Goal: Task Accomplishment & Management: Manage account settings

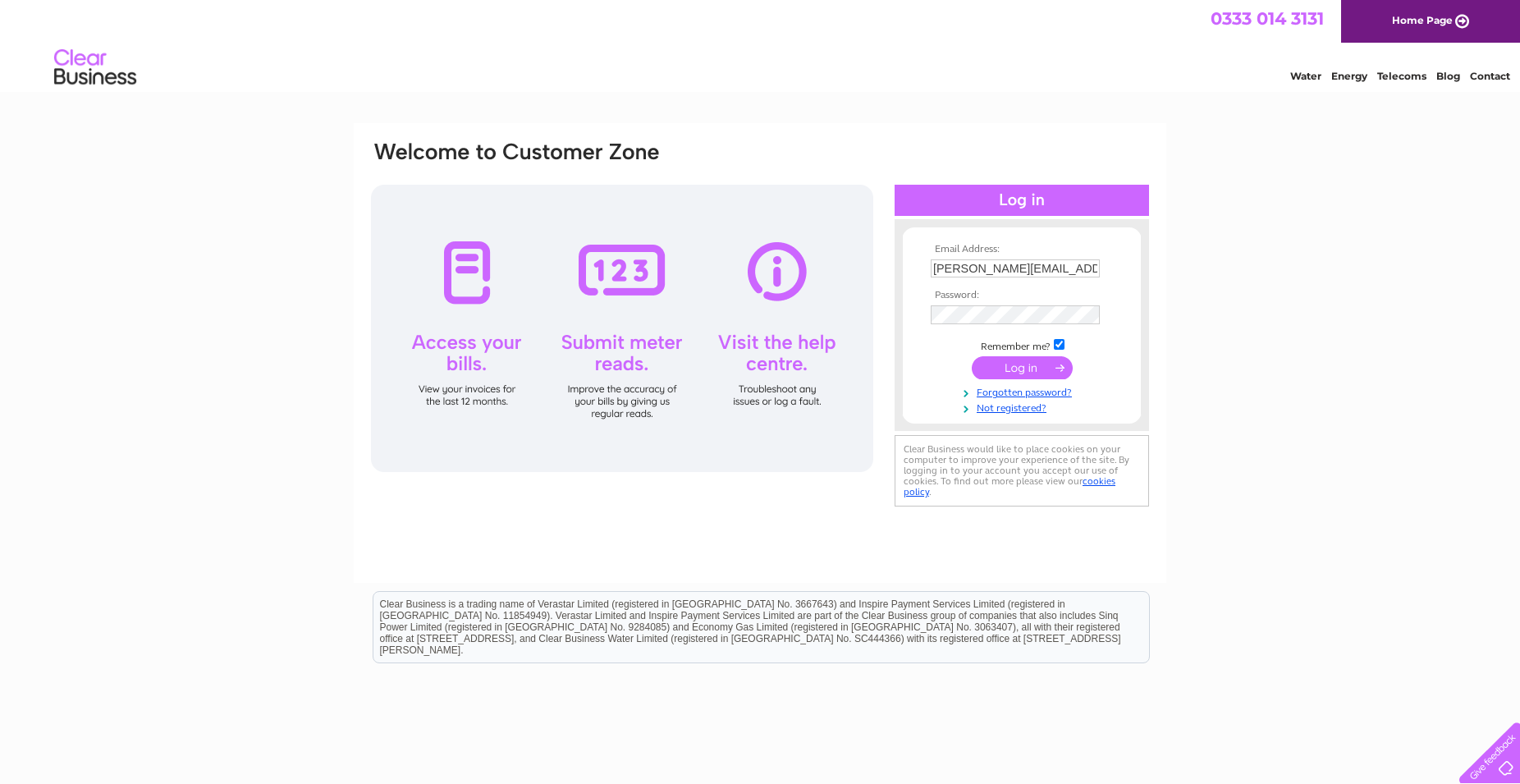
click at [1012, 364] on input "submit" at bounding box center [1022, 368] width 101 height 23
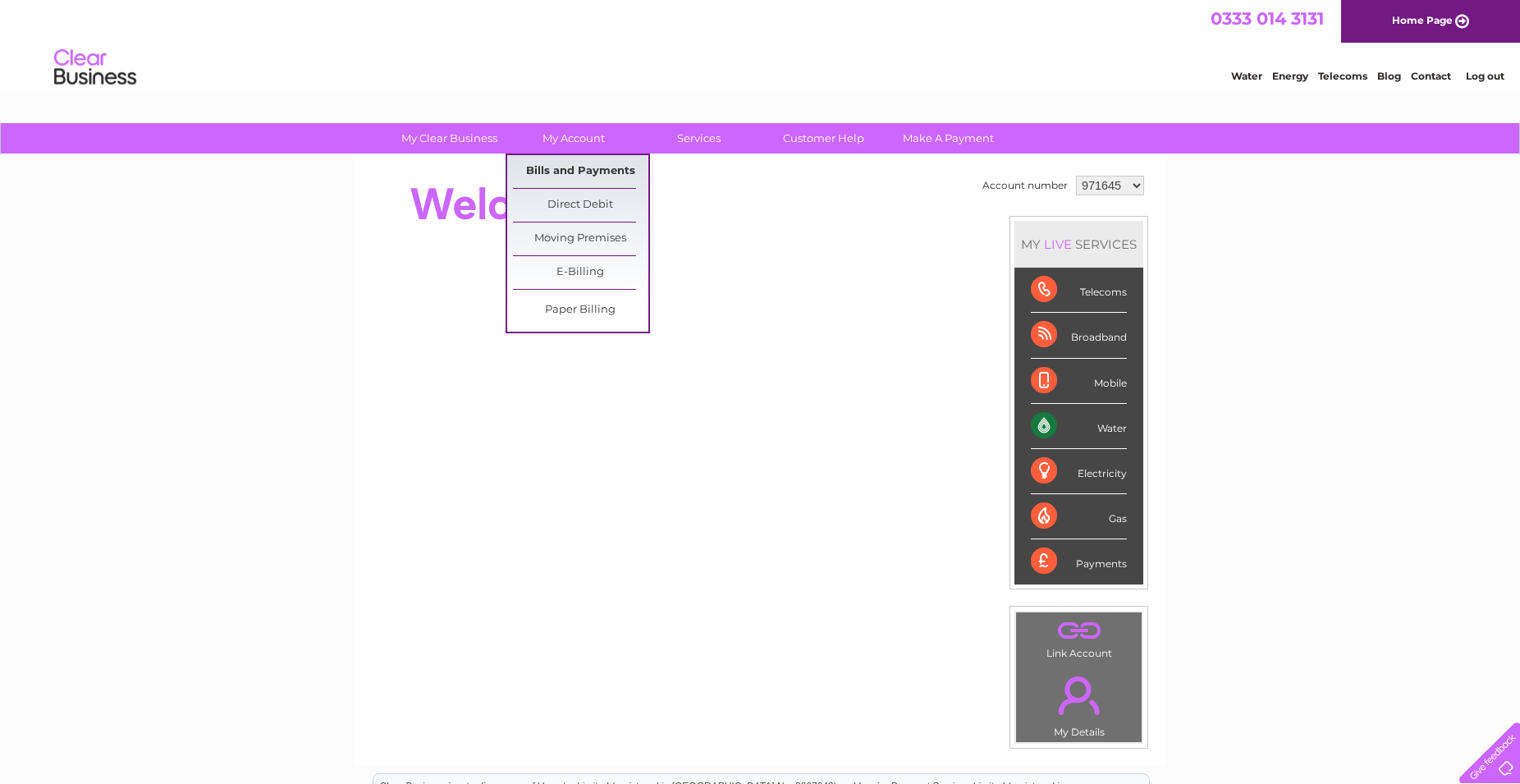
click at [580, 171] on link "Bills and Payments" at bounding box center [580, 172] width 136 height 33
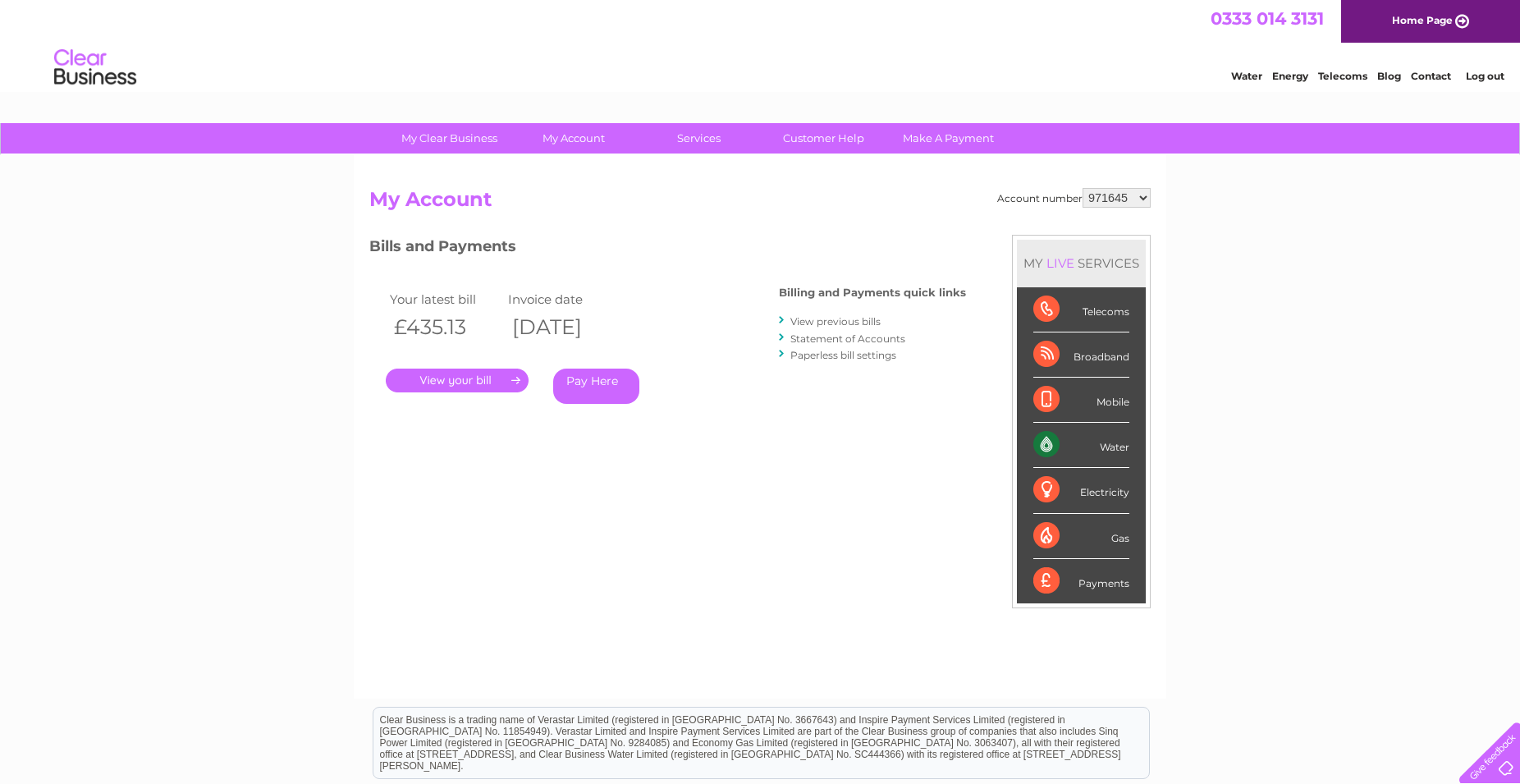
click at [457, 376] on link "." at bounding box center [458, 380] width 143 height 24
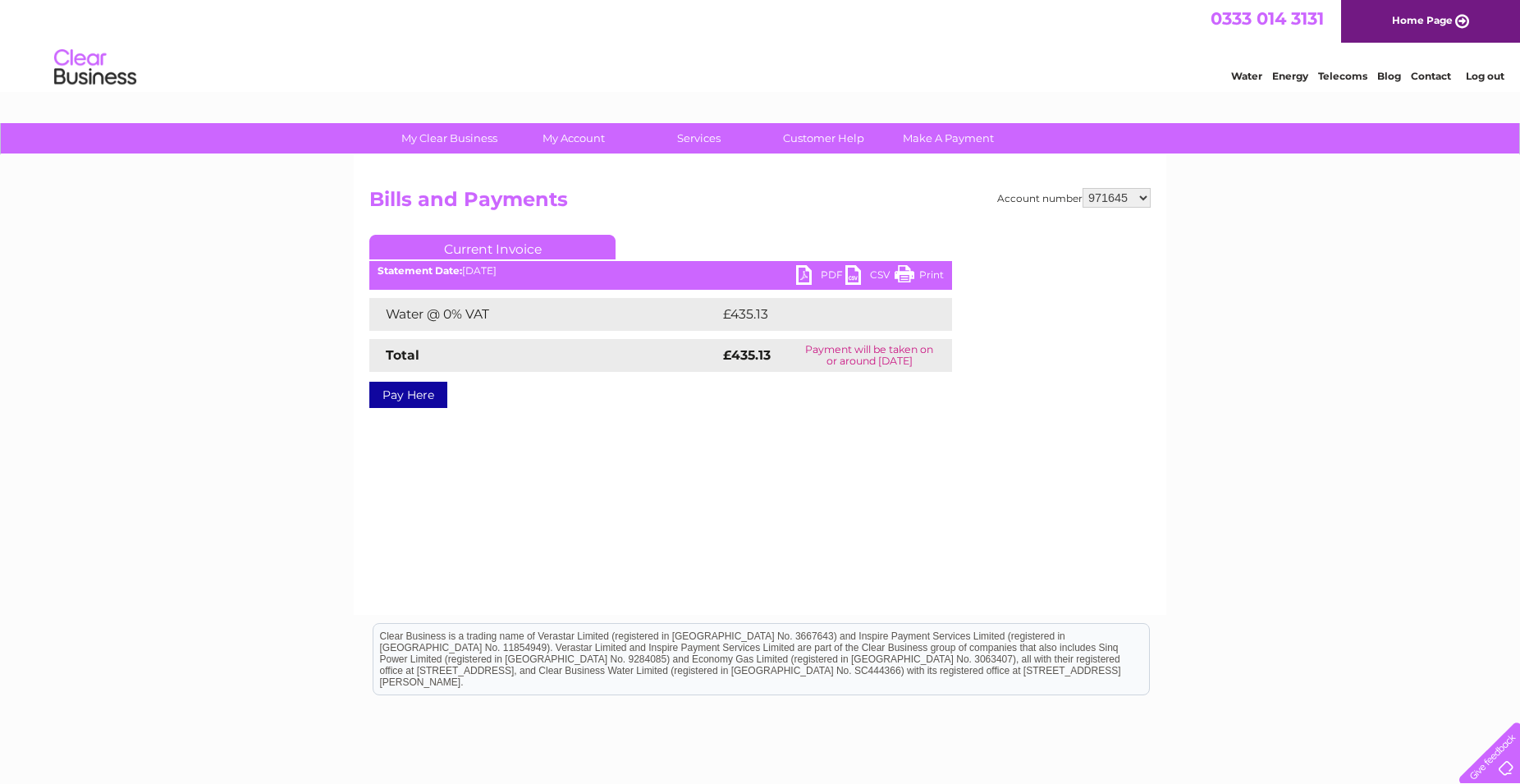
click at [812, 273] on link "PDF" at bounding box center [821, 276] width 49 height 24
